Goal: Task Accomplishment & Management: Use online tool/utility

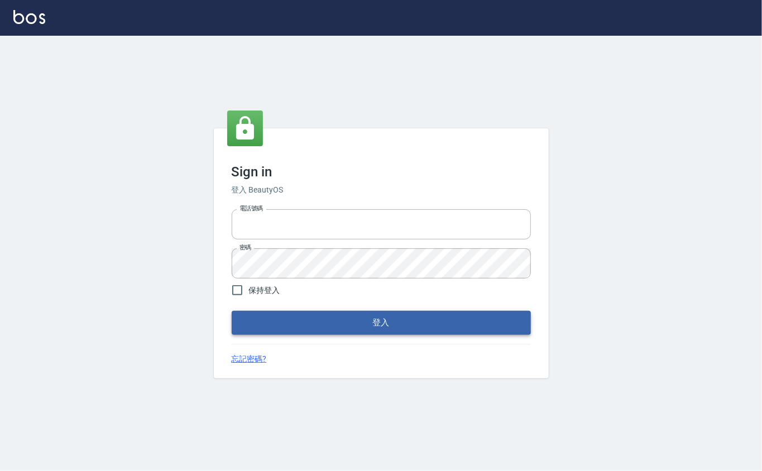
type input "0912271117"
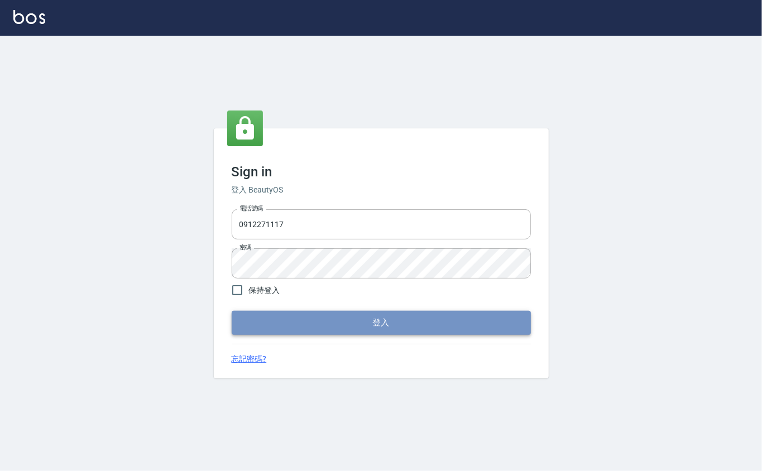
click at [379, 318] on button "登入" at bounding box center [381, 322] width 299 height 23
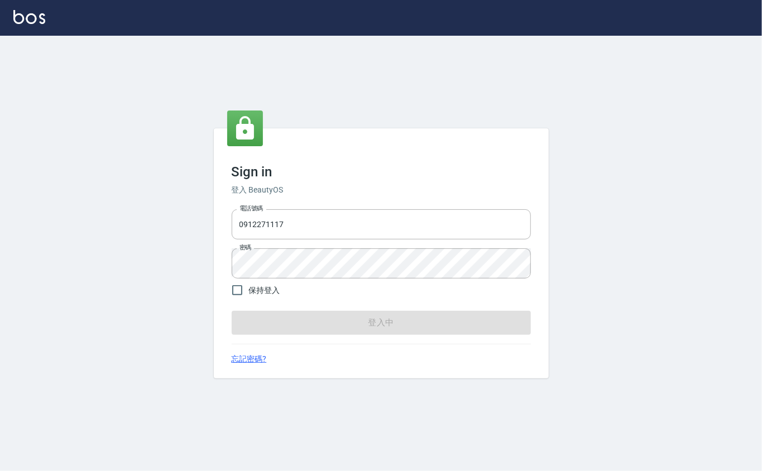
click at [378, 318] on form "電話號碼 [PHONE_NUMBER] 電話號碼 密碼 密碼 保持登入 登入中" at bounding box center [381, 270] width 299 height 130
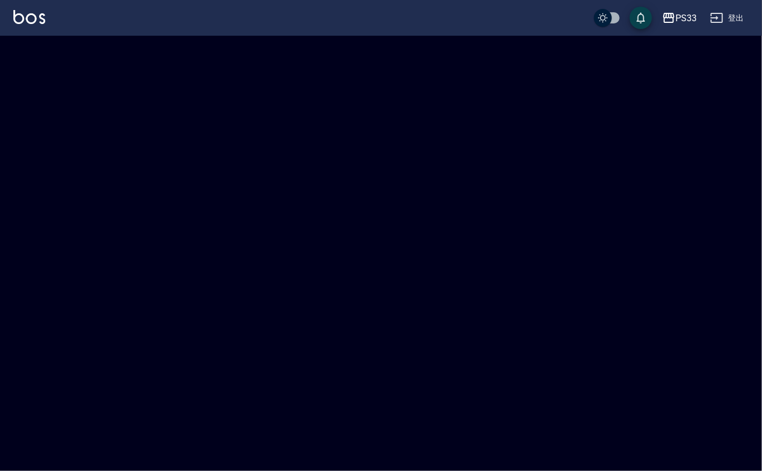
checkbox input "true"
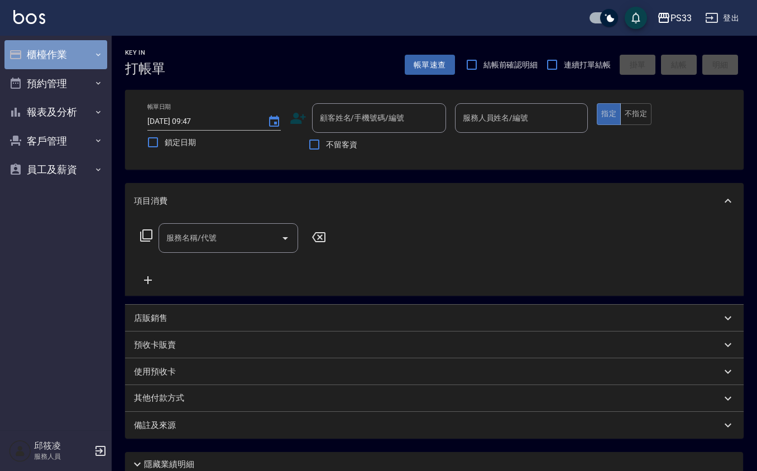
click at [74, 50] on button "櫃檯作業" at bounding box center [55, 54] width 103 height 29
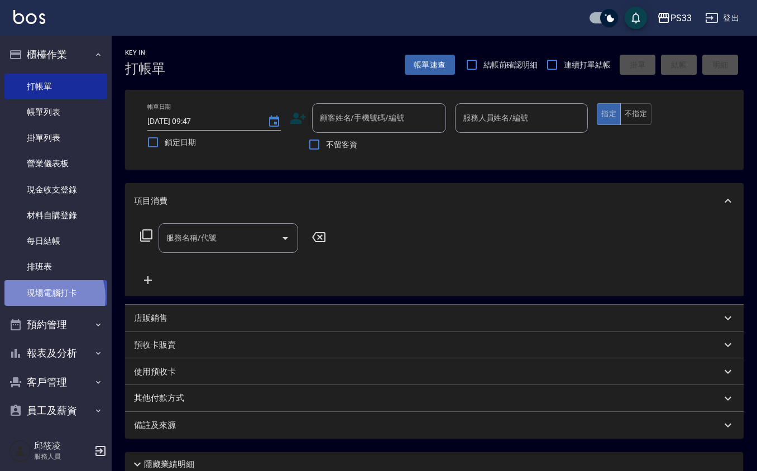
click at [43, 299] on link "現場電腦打卡" at bounding box center [55, 293] width 103 height 26
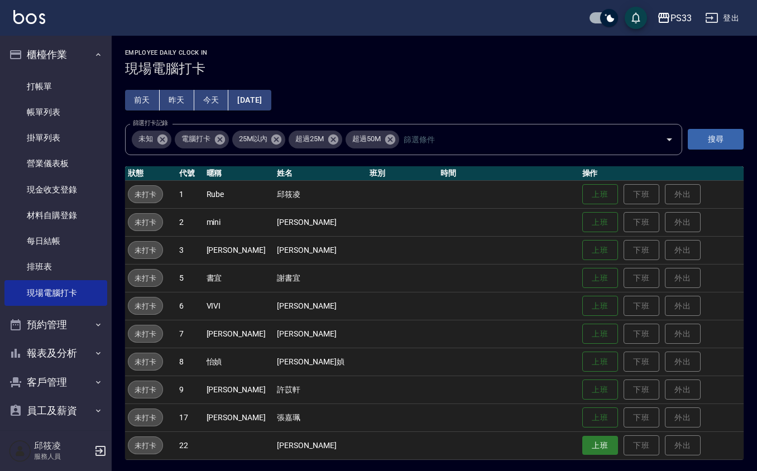
click at [583, 451] on button "上班" at bounding box center [601, 446] width 36 height 20
click at [589, 384] on button "上班" at bounding box center [601, 390] width 36 height 20
click at [580, 421] on td "上班 下班 外出" at bounding box center [662, 418] width 164 height 28
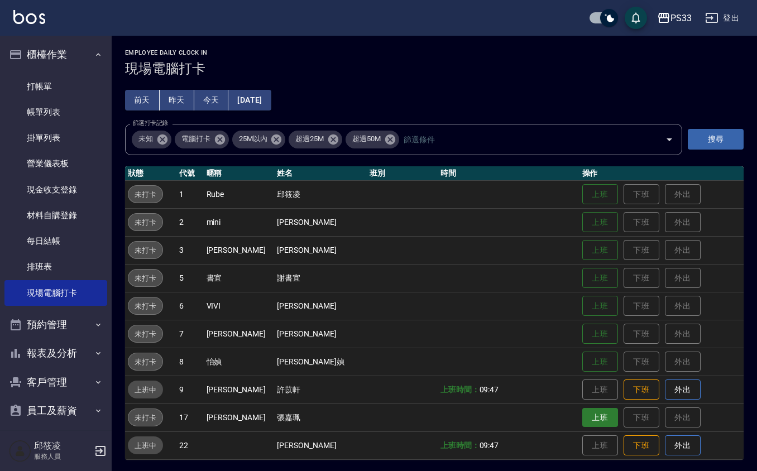
click at [583, 421] on button "上班" at bounding box center [601, 418] width 36 height 20
click at [583, 304] on button "上班" at bounding box center [601, 307] width 36 height 20
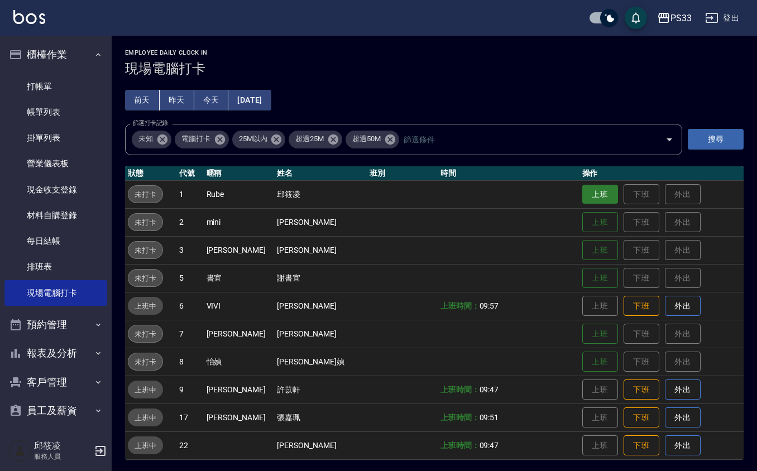
click at [583, 188] on button "上班" at bounding box center [601, 195] width 36 height 20
click at [597, 250] on button "上班" at bounding box center [601, 251] width 36 height 20
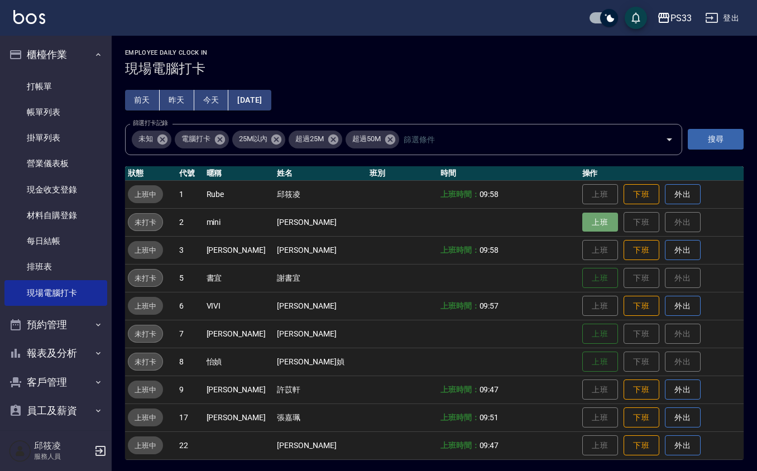
click at [584, 213] on button "上班" at bounding box center [601, 223] width 36 height 20
